Goal: Information Seeking & Learning: Check status

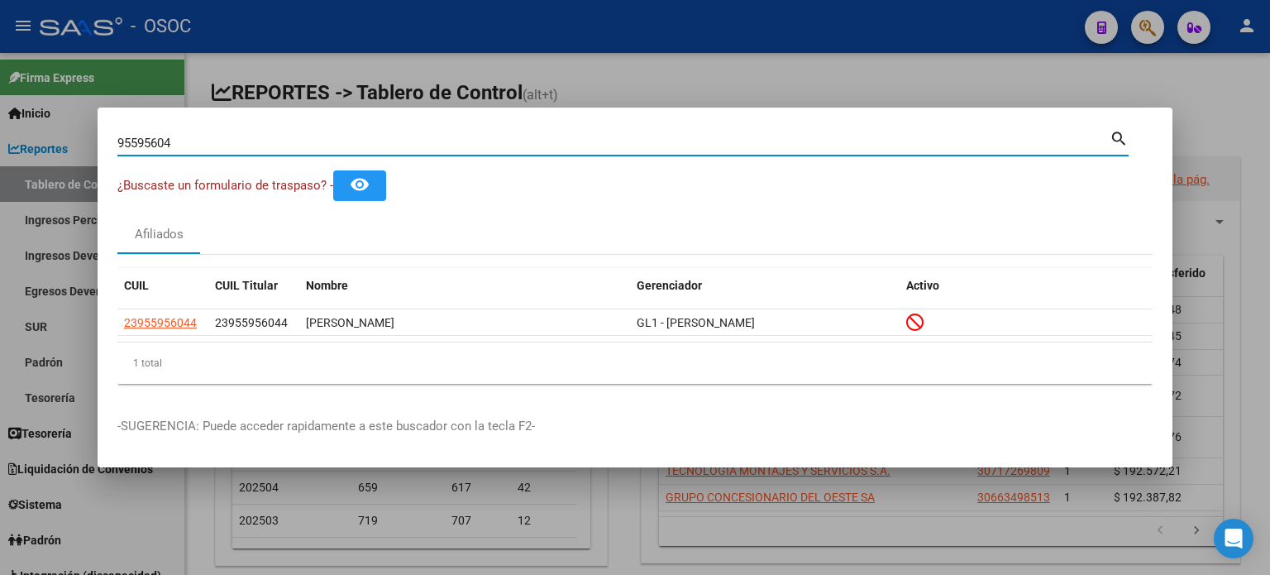
drag, startPoint x: 215, startPoint y: 141, endPoint x: 36, endPoint y: 129, distance: 179.0
click at [36, 129] on div "95595604 Buscar (apellido, dni, cuil, nro traspaso, cuit, obra social) search ¿…" at bounding box center [635, 287] width 1270 height 575
paste input "39001970"
type input "39001970"
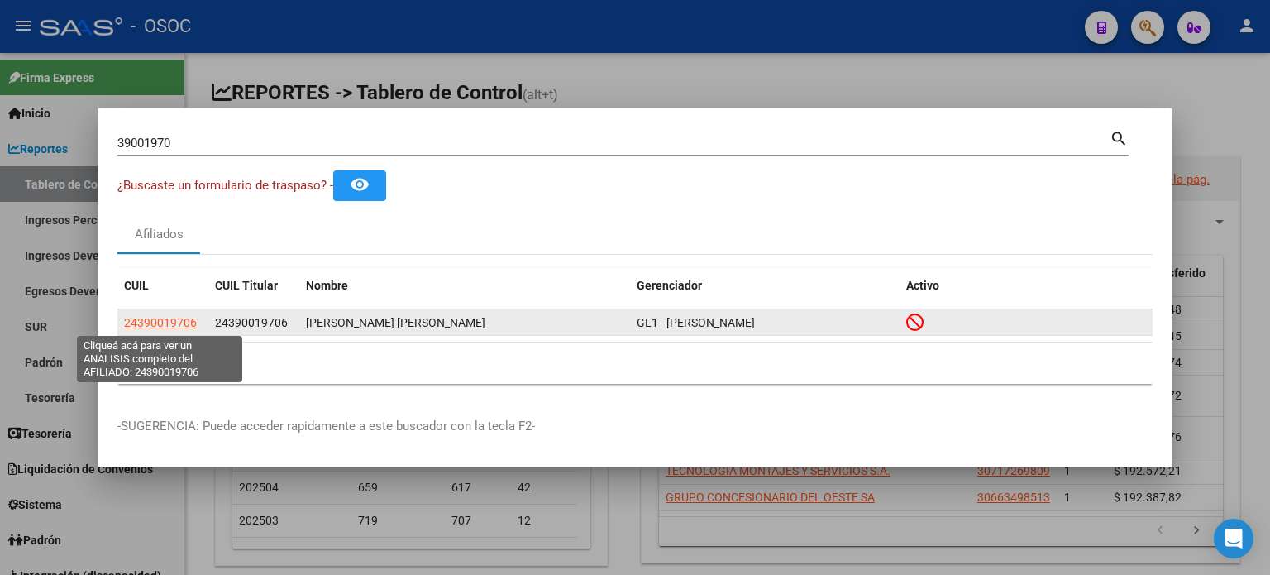
click at [172, 327] on span "24390019706" at bounding box center [160, 322] width 73 height 13
type textarea "24390019706"
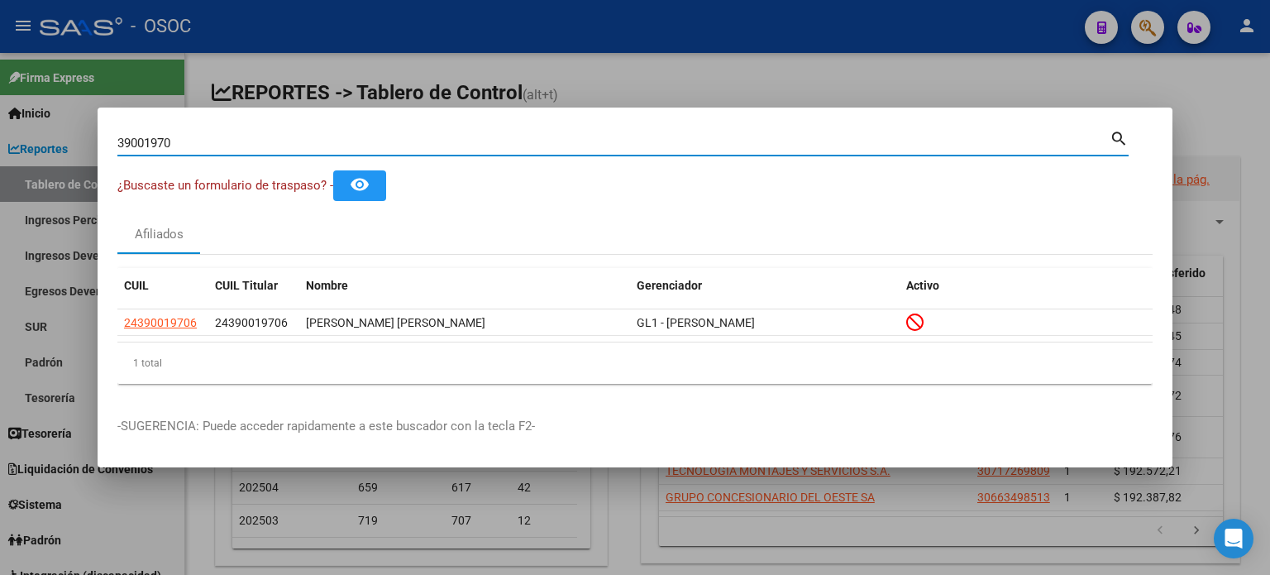
drag, startPoint x: 99, startPoint y: 135, endPoint x: 7, endPoint y: 123, distance: 93.3
click at [7, 123] on div "39001970 Buscar (apellido, dni, cuil, nro traspaso, cuit, obra social) search ¿…" at bounding box center [635, 287] width 1270 height 575
paste input "92921426"
type input "92921426"
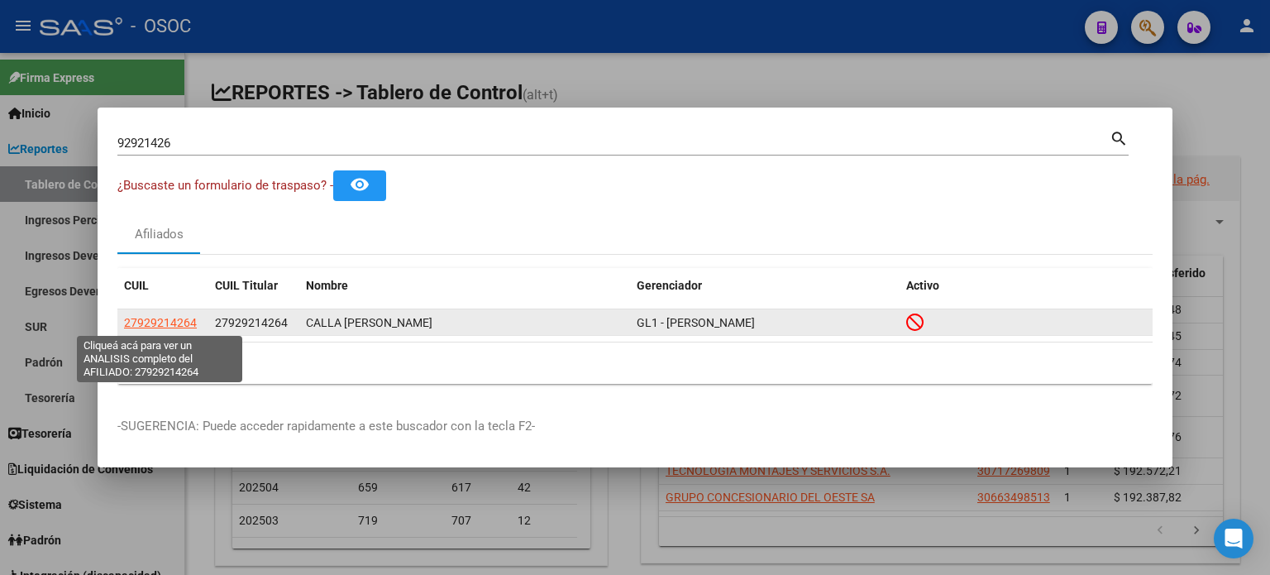
click at [169, 322] on span "27929214264" at bounding box center [160, 322] width 73 height 13
type textarea "27929214264"
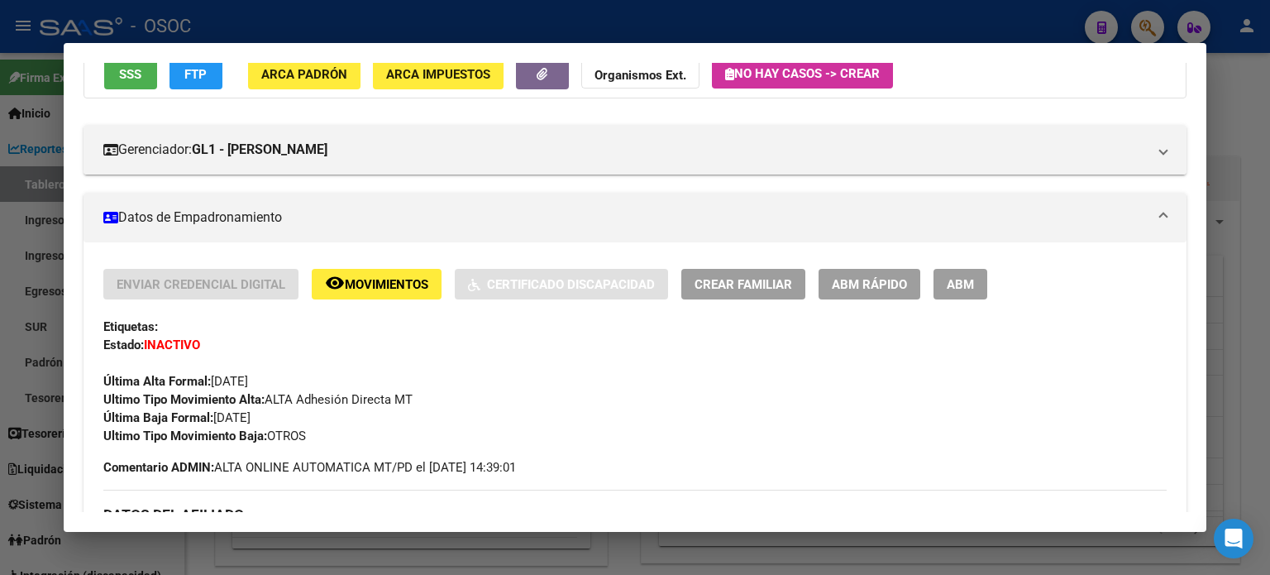
scroll to position [165, 0]
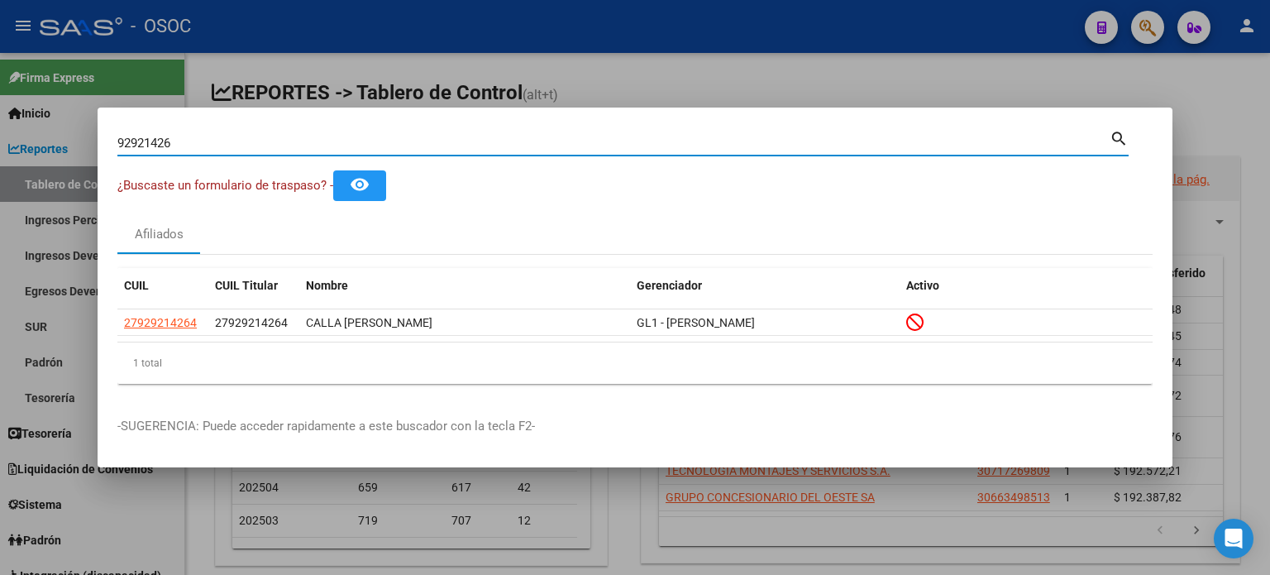
paste input "8663"
drag, startPoint x: 180, startPoint y: 145, endPoint x: 83, endPoint y: 132, distance: 98.4
click at [83, 132] on div "92921426 Buscar (apellido, dni, cuil, nro traspaso, cuit, obra social) search ¿…" at bounding box center [635, 287] width 1270 height 575
type input "92986636"
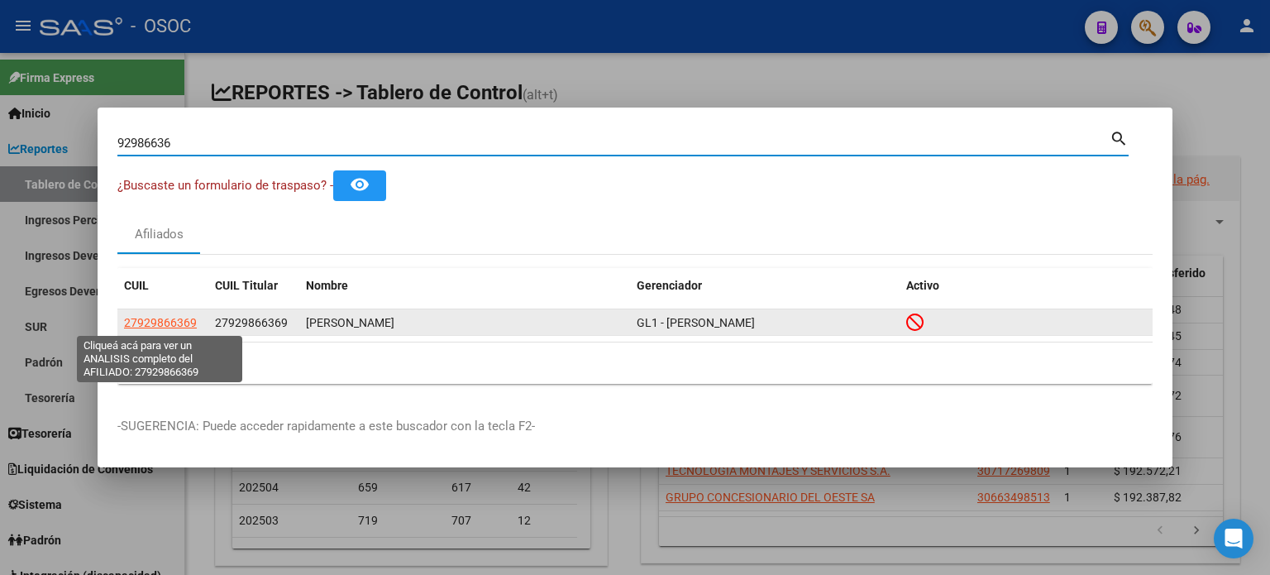
click at [175, 319] on span "27929866369" at bounding box center [160, 322] width 73 height 13
type textarea "27929866369"
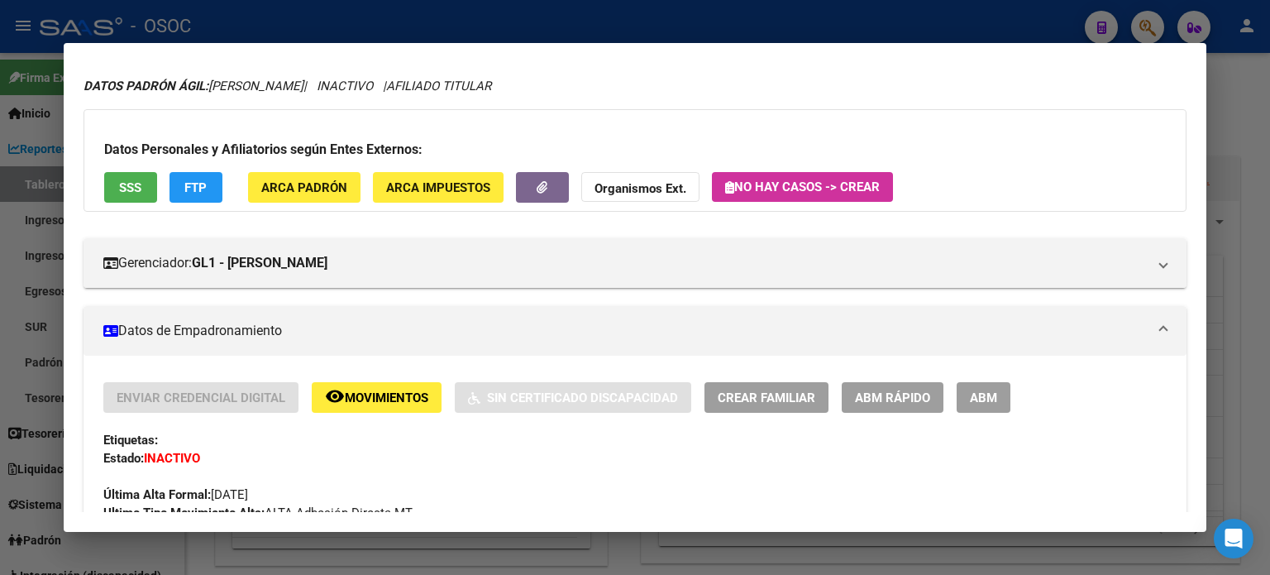
scroll to position [83, 0]
